Goal: Task Accomplishment & Management: Use online tool/utility

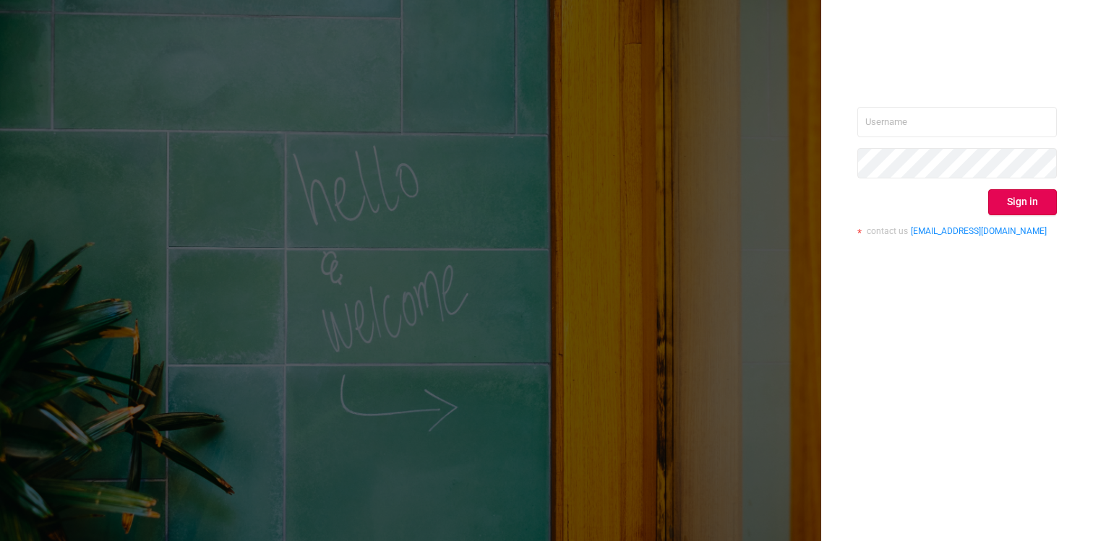
click at [946, 130] on input "text" at bounding box center [956, 122] width 199 height 30
click at [955, 124] on input "text" at bounding box center [956, 122] width 199 height 30
click at [0, 541] on com-1password-button at bounding box center [0, 541] width 0 height 0
type input "[EMAIL_ADDRESS][DOMAIN_NAME]"
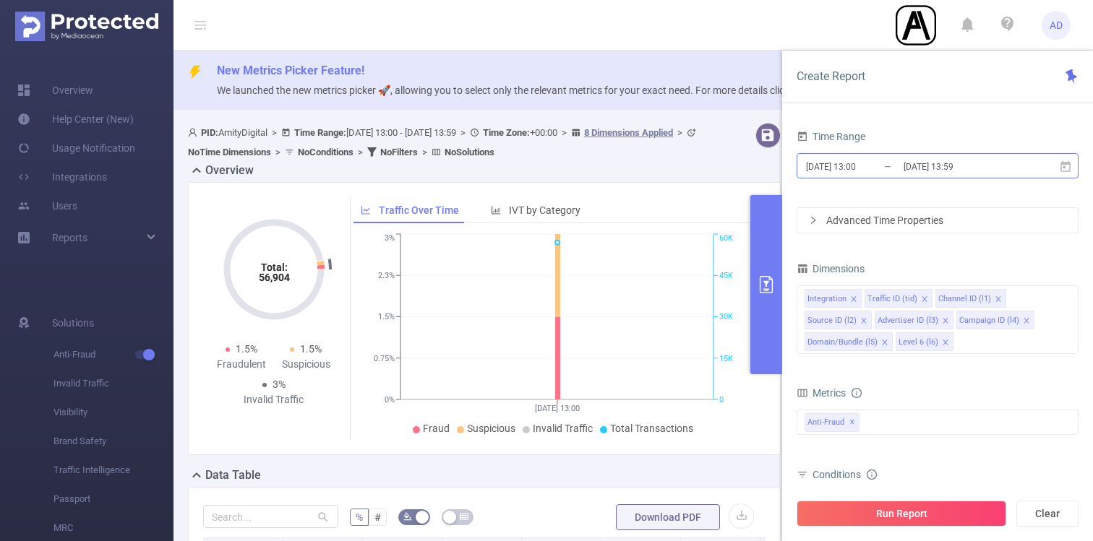
click at [910, 168] on input "[DATE] 13:59" at bounding box center [960, 167] width 117 height 20
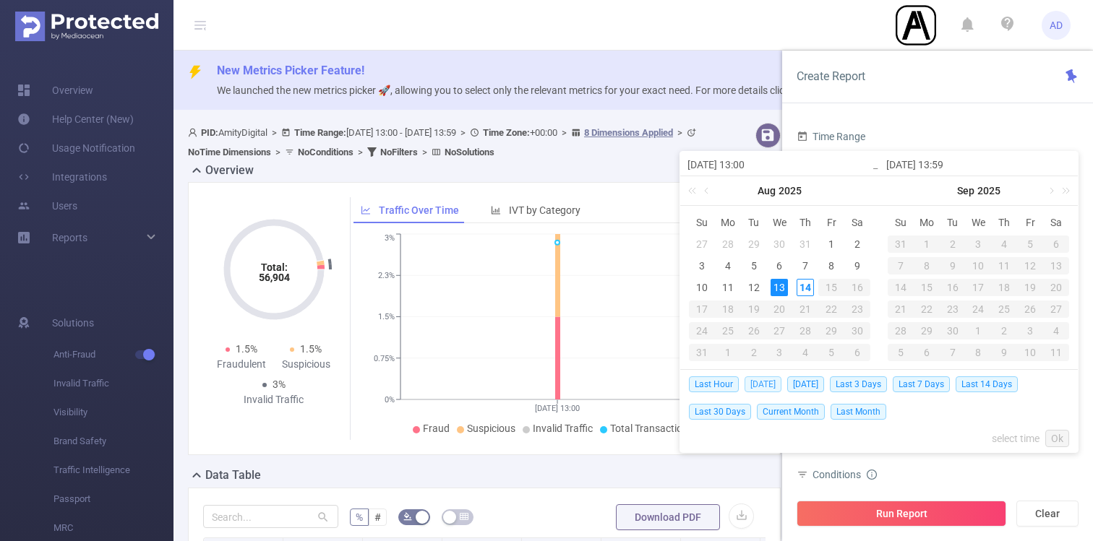
click at [770, 379] on span "[DATE]" at bounding box center [762, 384] width 37 height 16
type input "[DATE] 00:00"
type input "[DATE] 23:59"
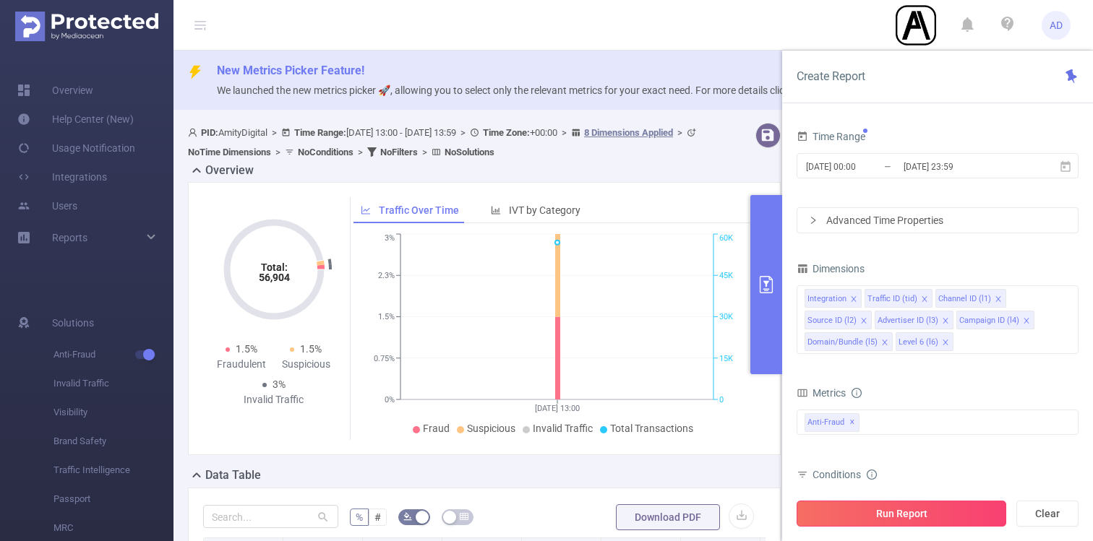
click at [876, 509] on button "Run Report" at bounding box center [901, 514] width 210 height 26
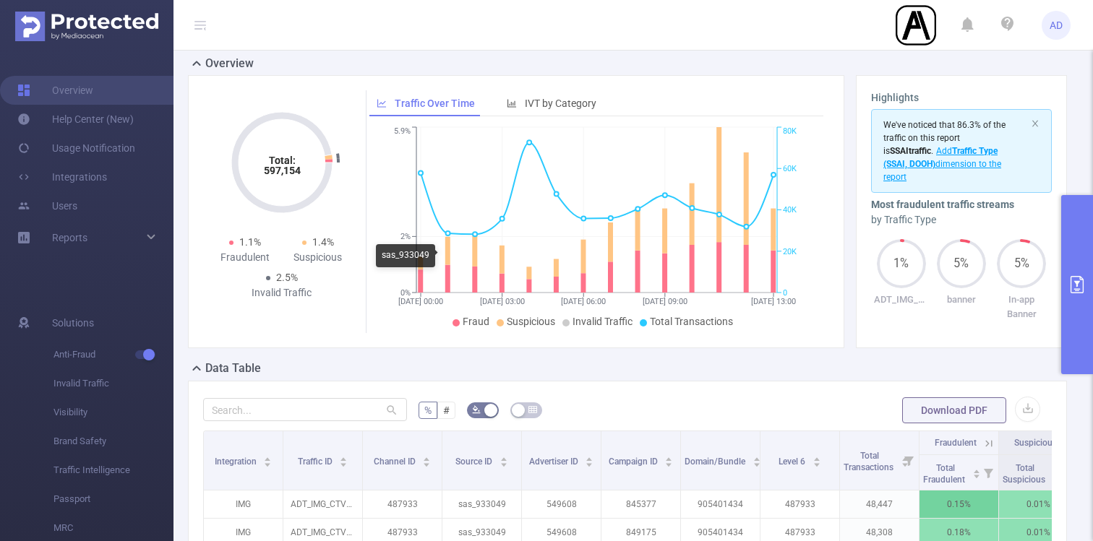
scroll to position [2, 0]
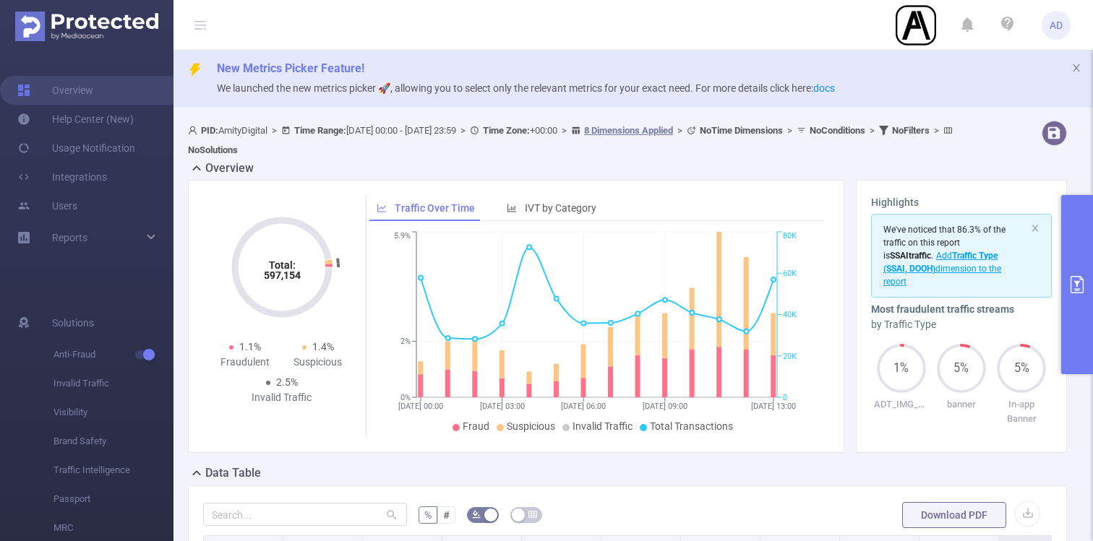
click at [1083, 263] on button "primary" at bounding box center [1077, 284] width 32 height 179
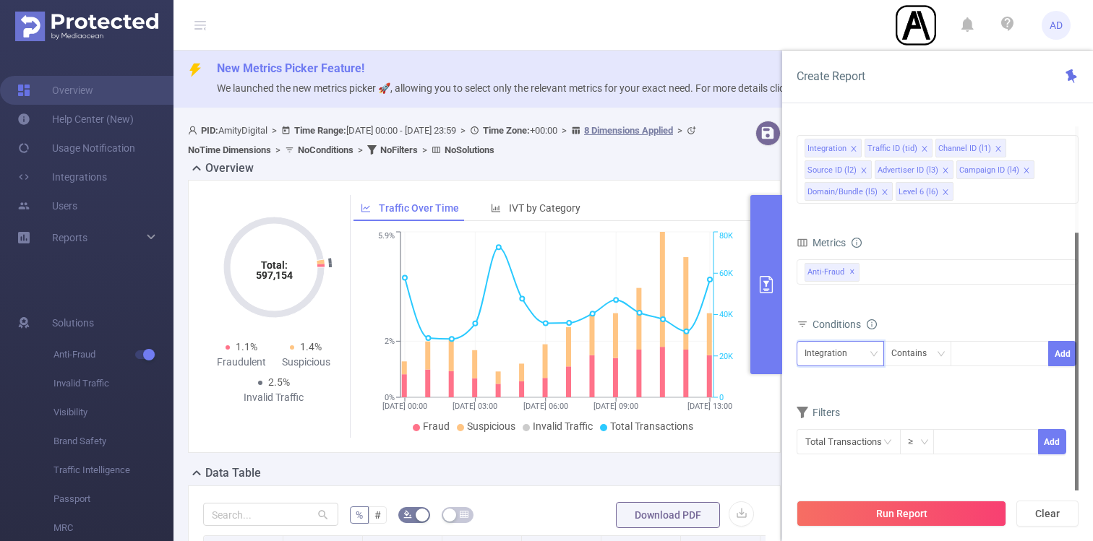
click at [859, 356] on div "Integration" at bounding box center [840, 354] width 72 height 24
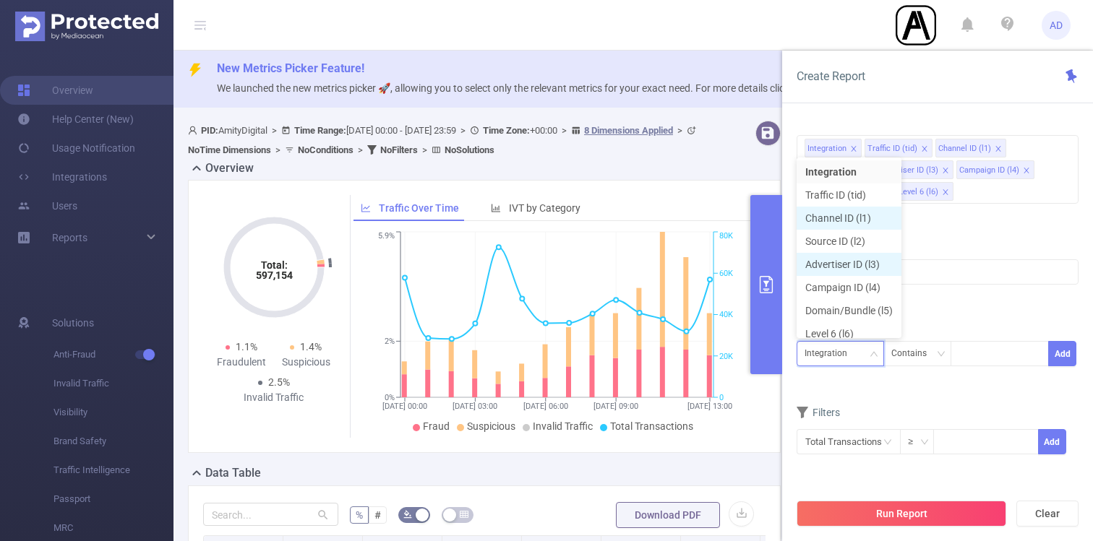
scroll to position [7, 0]
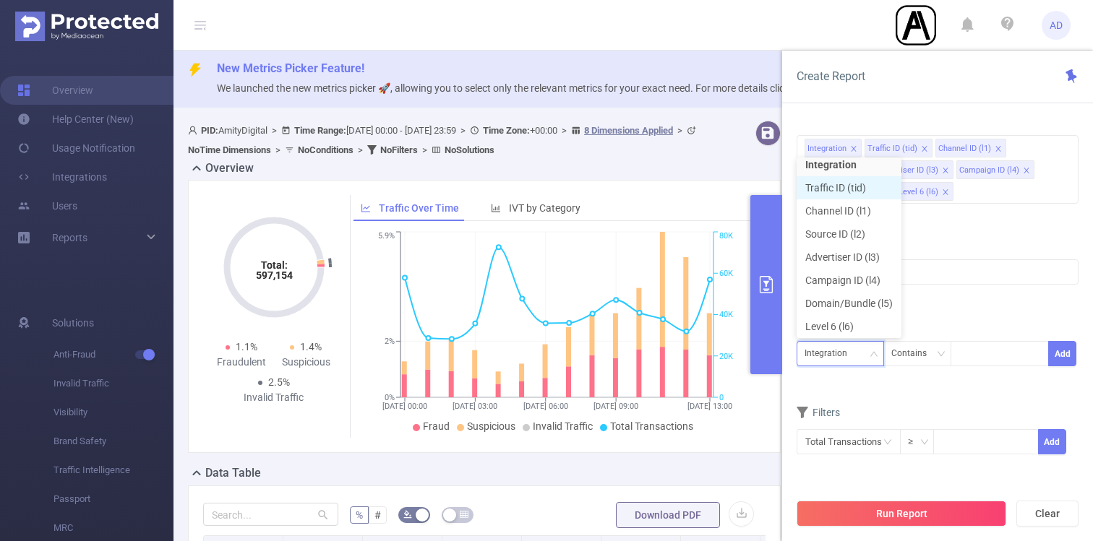
click at [866, 195] on li "Traffic ID (tid)" at bounding box center [848, 187] width 105 height 23
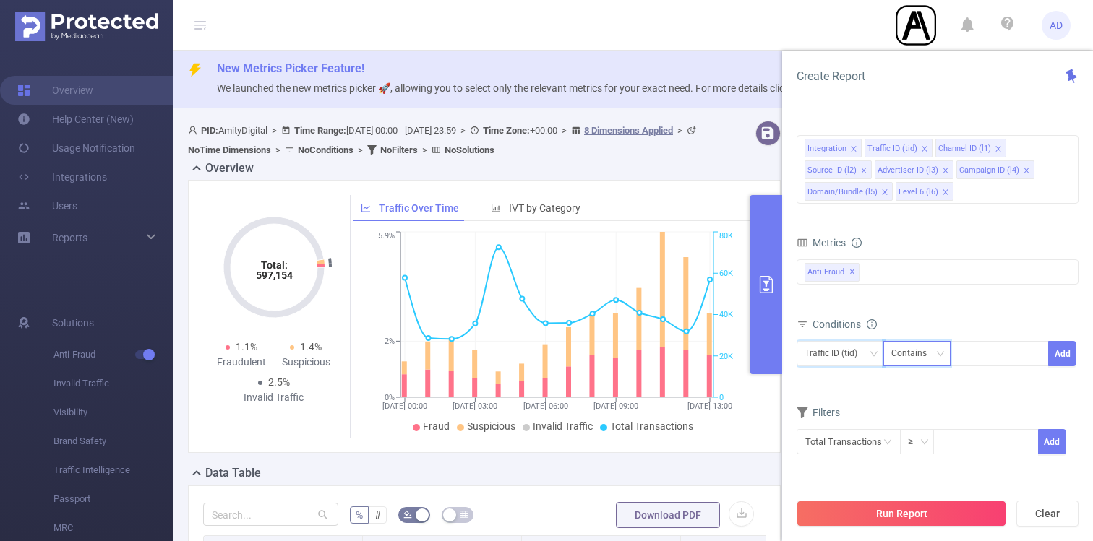
click at [923, 348] on div "Contains" at bounding box center [914, 354] width 46 height 24
click at [921, 408] on li "Is" at bounding box center [930, 406] width 96 height 23
click at [982, 361] on div at bounding box center [999, 354] width 83 height 24
type input "banner"
click at [1057, 352] on button "Add" at bounding box center [1062, 353] width 28 height 25
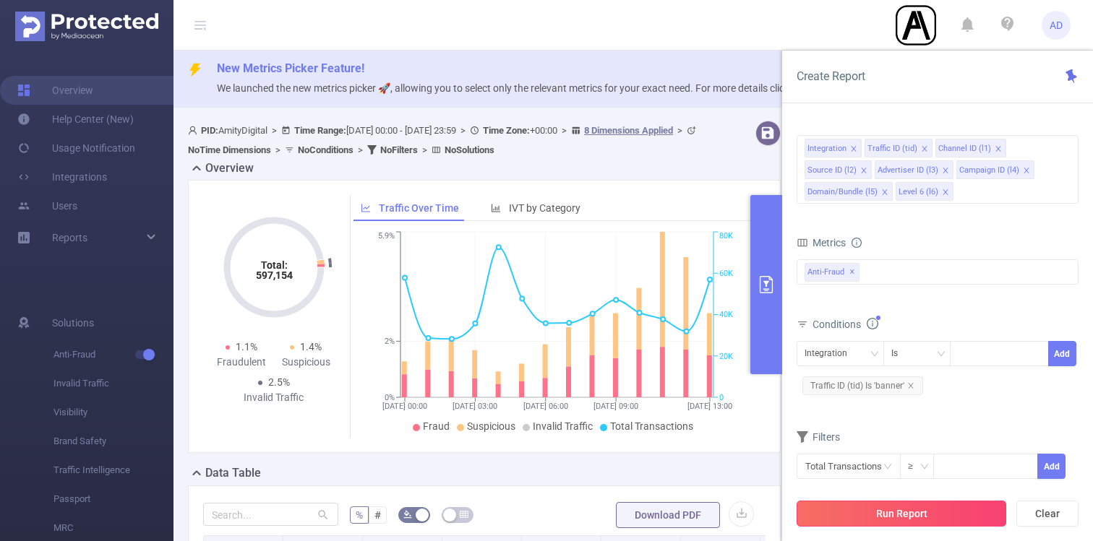
click at [912, 509] on button "Run Report" at bounding box center [901, 514] width 210 height 26
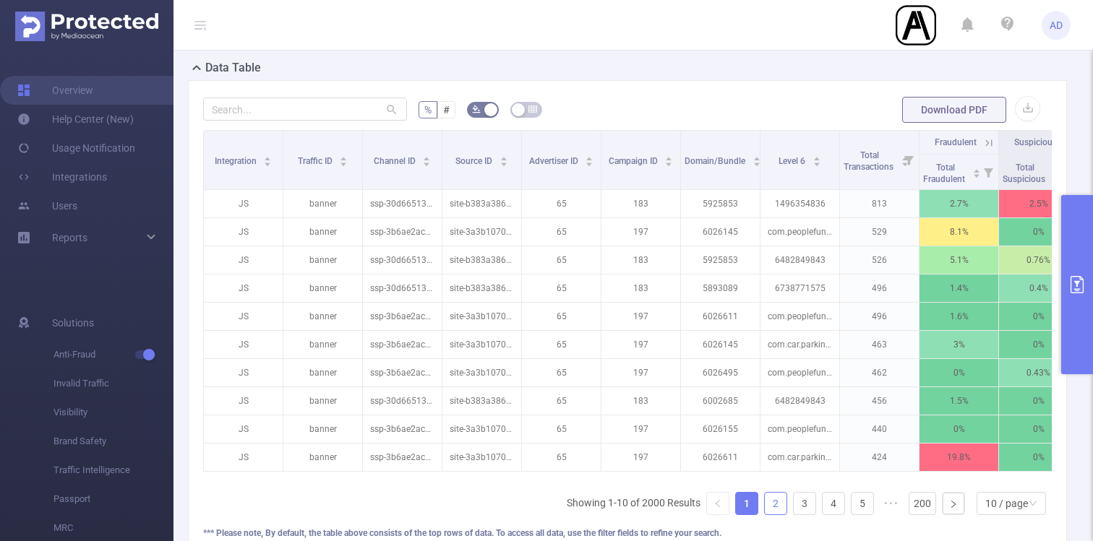
click at [770, 501] on link "2" at bounding box center [776, 504] width 22 height 22
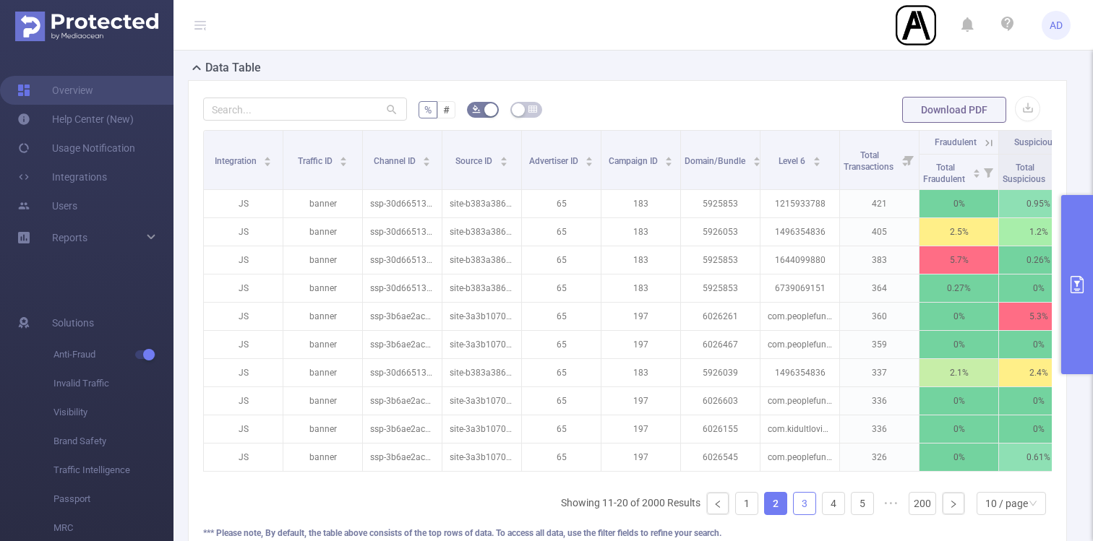
click at [801, 503] on link "3" at bounding box center [804, 504] width 22 height 22
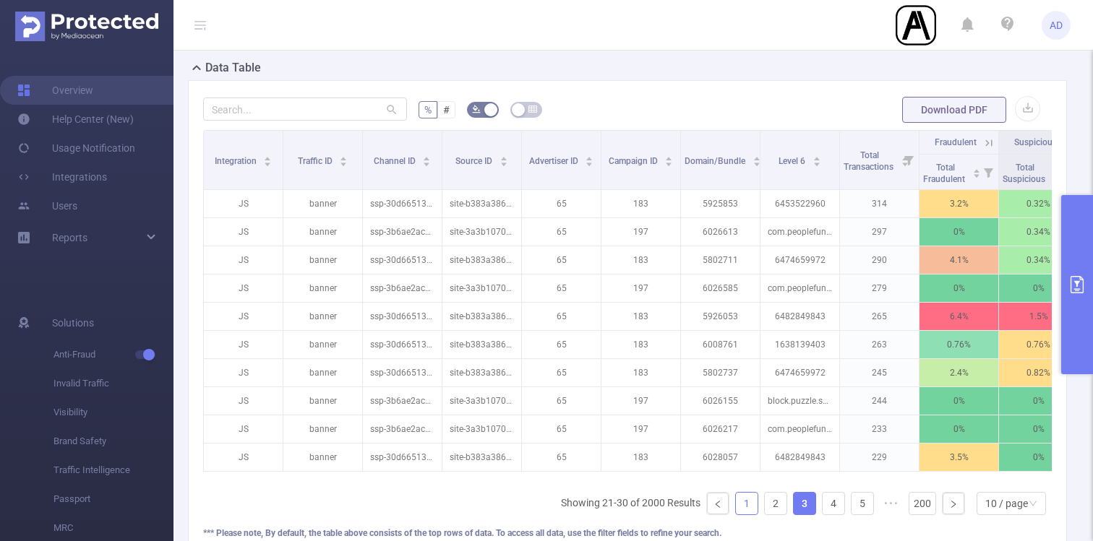
click at [750, 503] on link "1" at bounding box center [747, 504] width 22 height 22
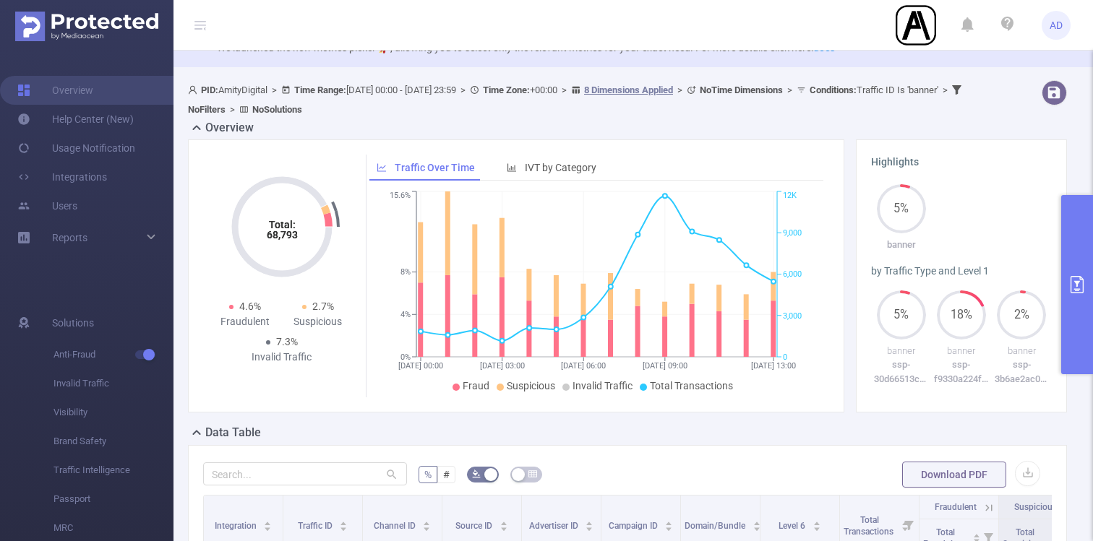
scroll to position [7, 0]
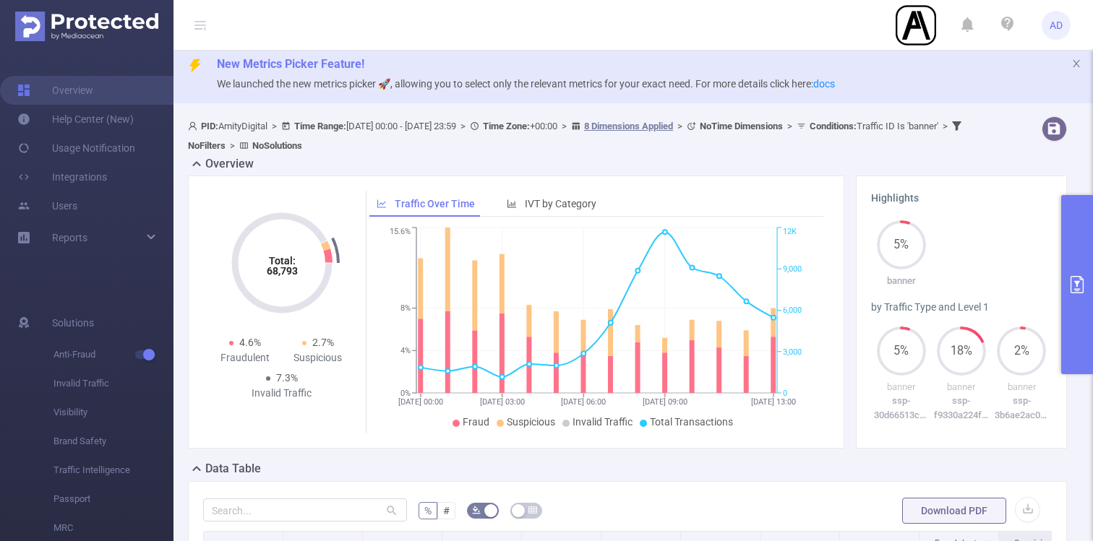
click at [1067, 273] on button "primary" at bounding box center [1077, 284] width 32 height 179
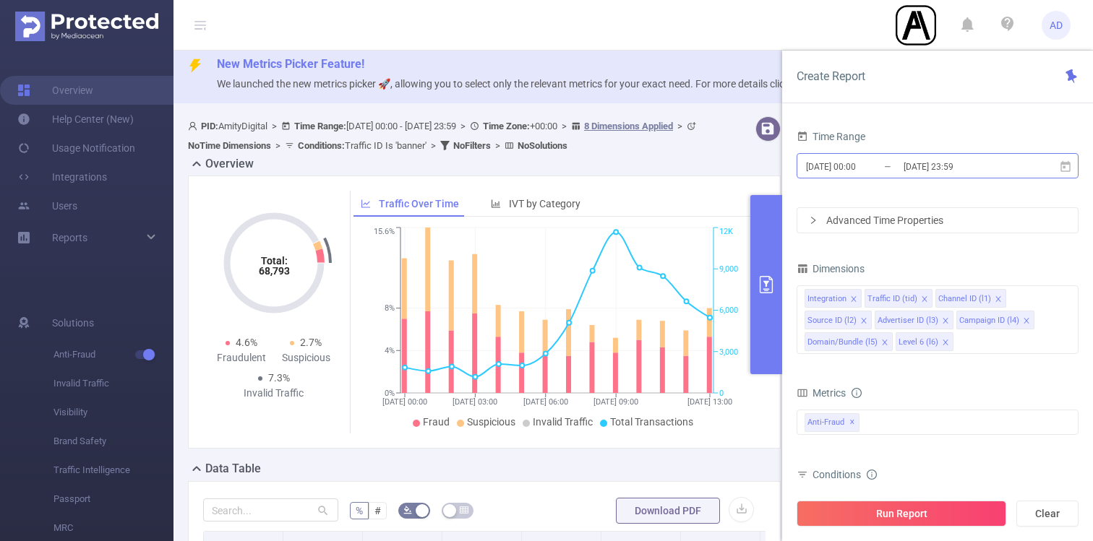
click at [888, 171] on input "[DATE] 00:00" at bounding box center [862, 167] width 117 height 20
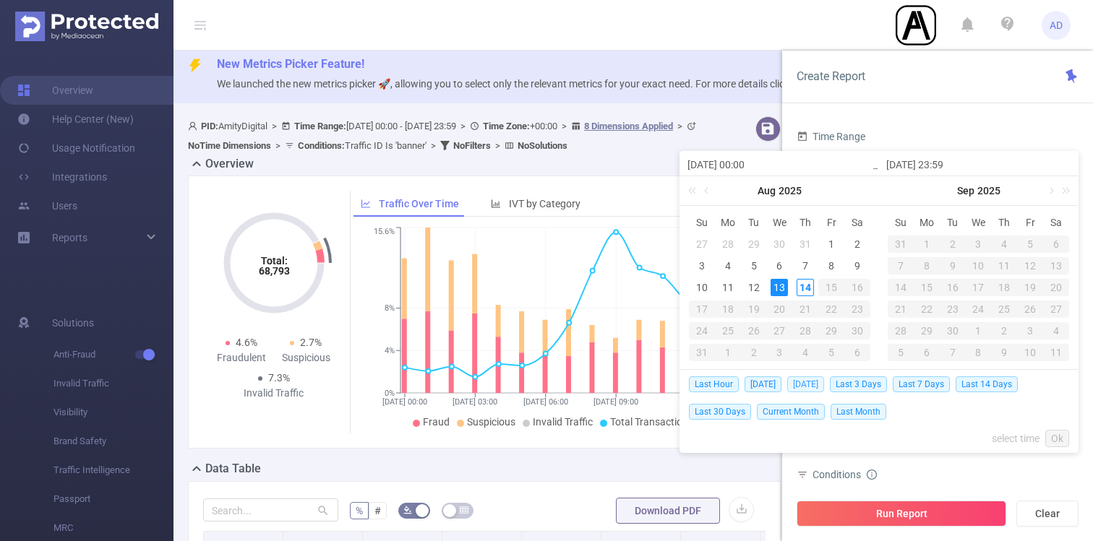
click at [804, 383] on span "[DATE]" at bounding box center [805, 384] width 37 height 16
type input "[DATE] 00:00"
type input "[DATE] 23:59"
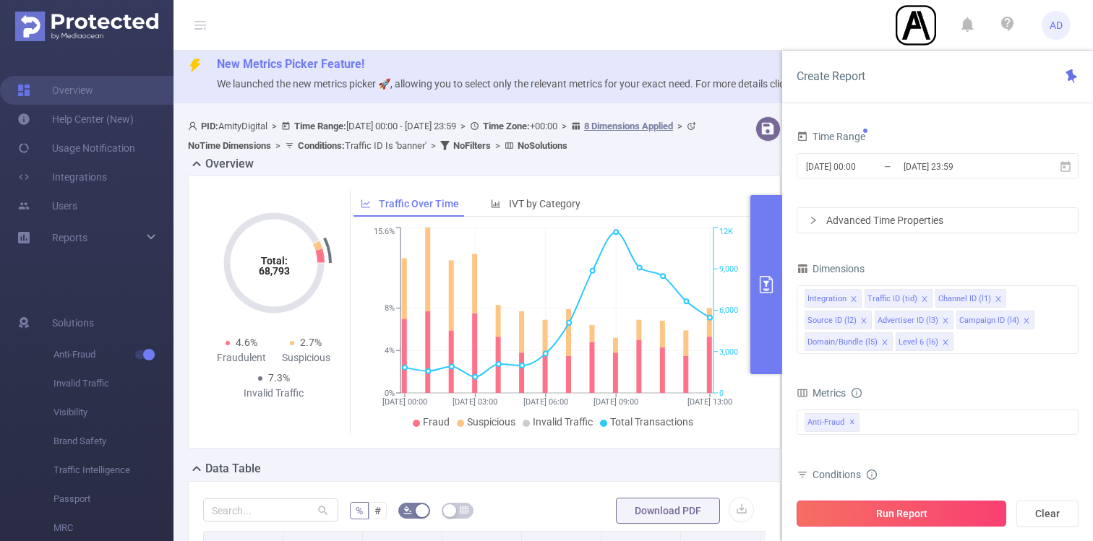
click at [928, 509] on button "Run Report" at bounding box center [901, 514] width 210 height 26
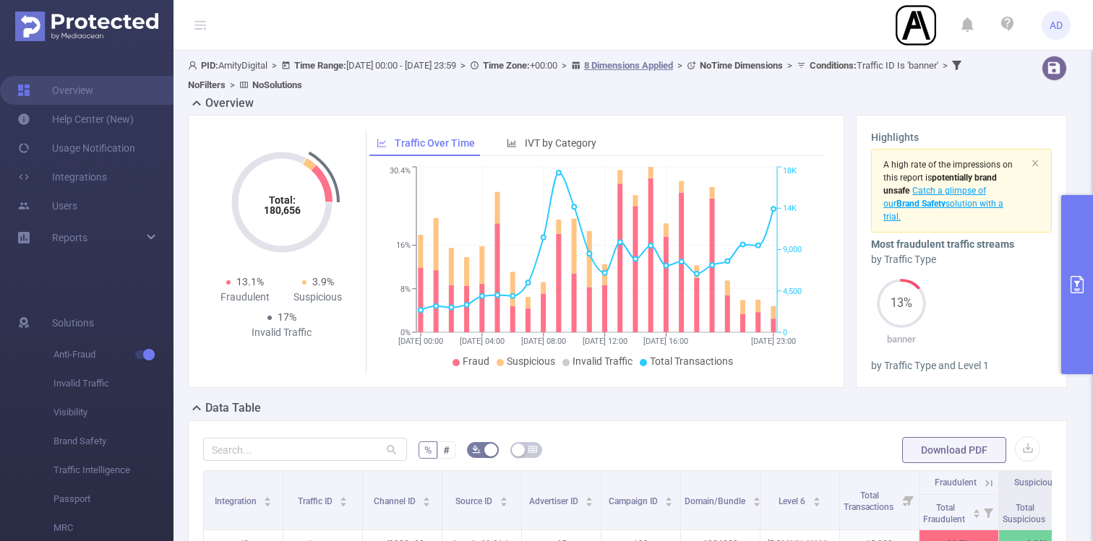
scroll to position [40, 0]
